Goal: Find specific page/section: Find specific page/section

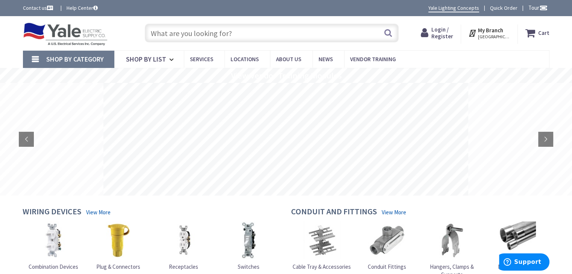
click at [245, 58] on span "Locations" at bounding box center [244, 59] width 28 height 7
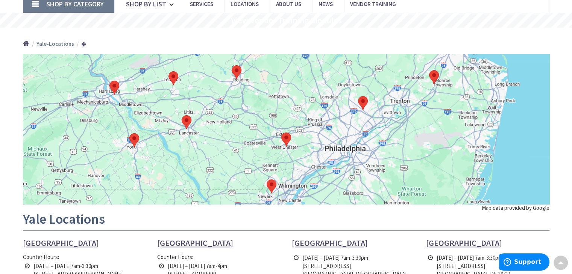
scroll to position [38, 0]
